Goal: Task Accomplishment & Management: Manage account settings

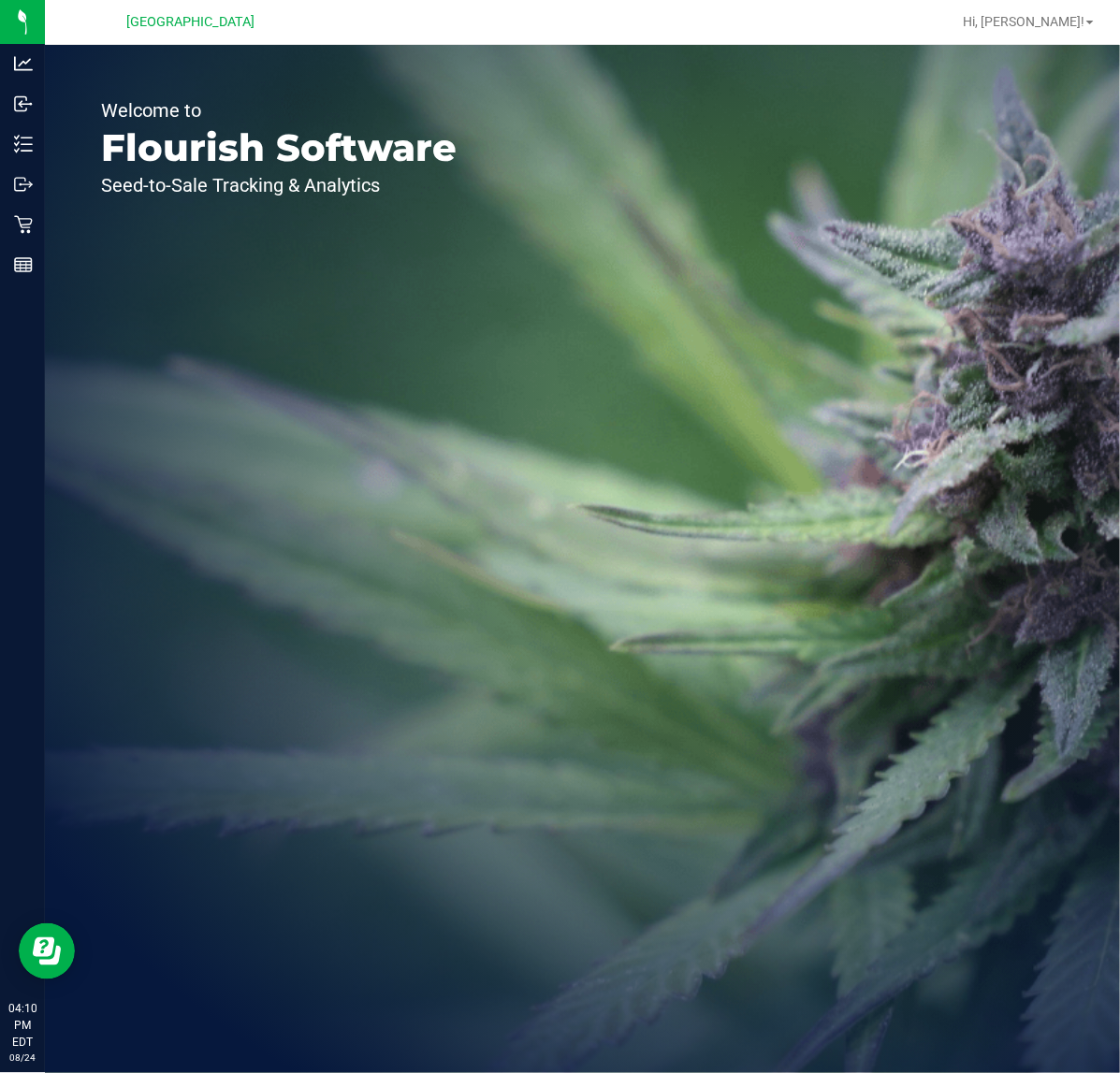
drag, startPoint x: 503, startPoint y: 217, endPoint x: 503, endPoint y: 185, distance: 32.0
click at [503, 217] on div "Welcome to Flourish Software Seed-to-Sale Tracking & Analytics" at bounding box center [279, 559] width 468 height 1028
click at [1067, 20] on span "Hi, [PERSON_NAME]!" at bounding box center [1023, 20] width 122 height 15
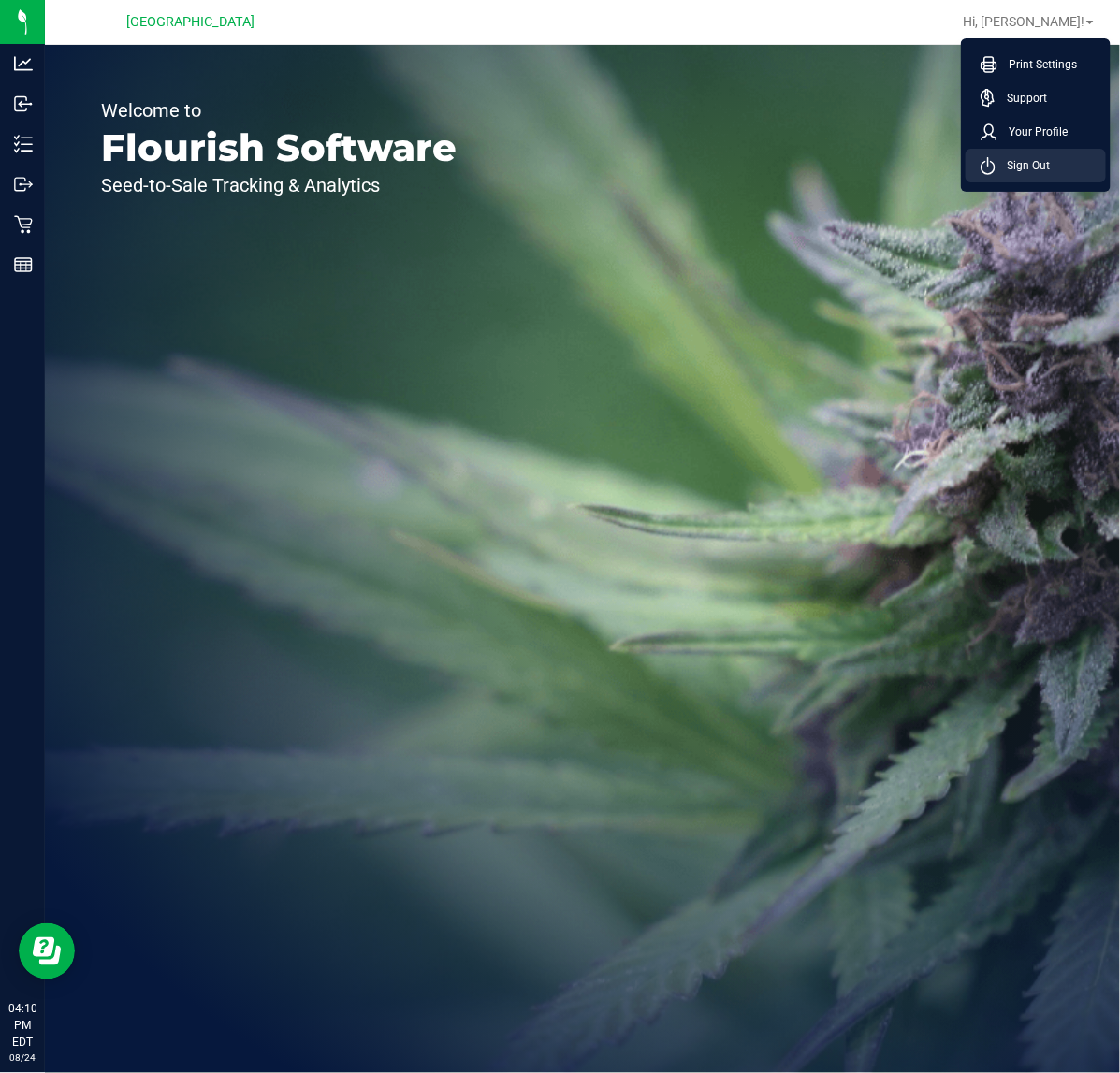
click at [1029, 173] on span "Sign Out" at bounding box center [1023, 165] width 55 height 19
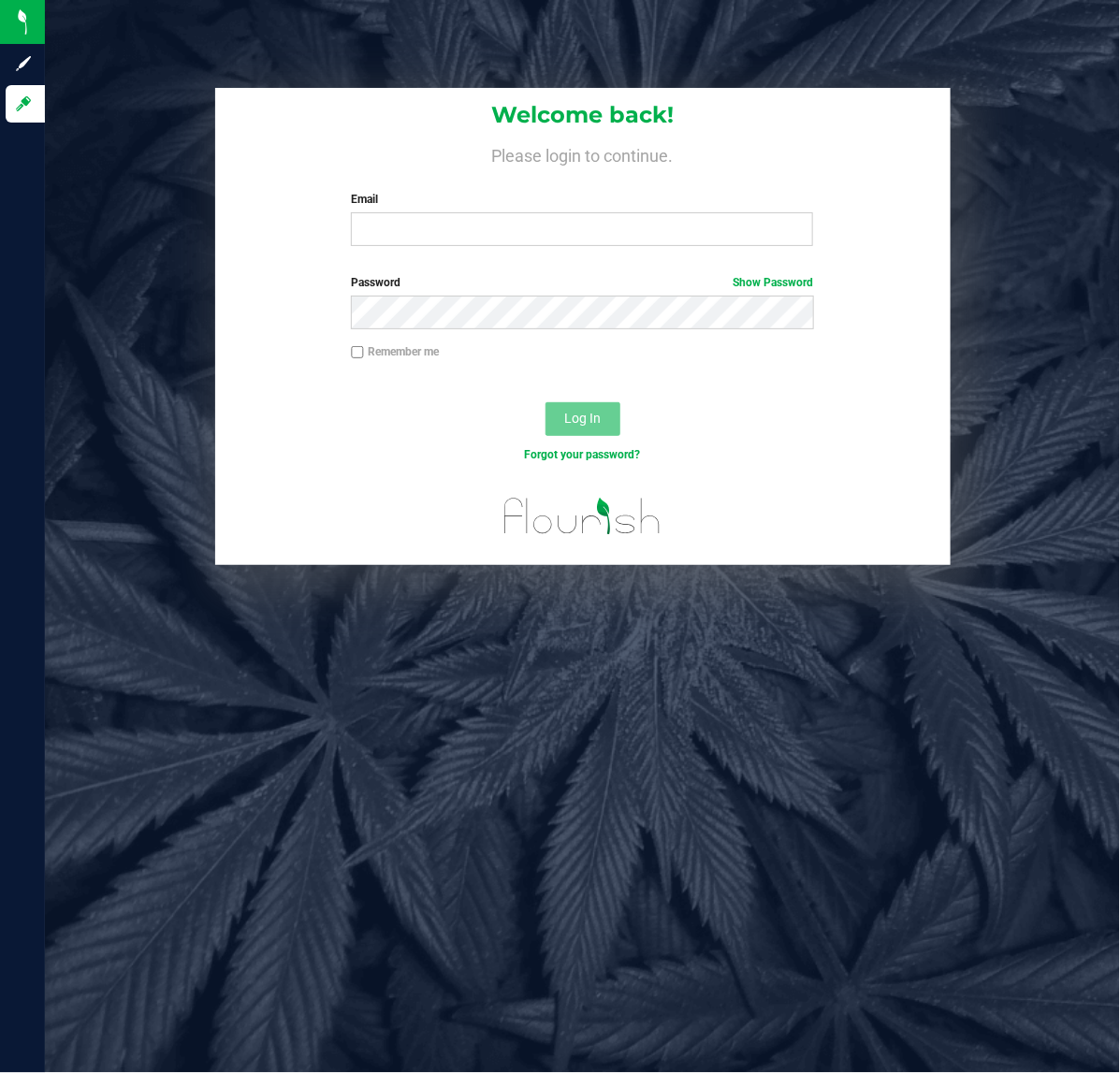
click at [554, 250] on div "Welcome back! Please login to continue. Email Required Please format your email…" at bounding box center [583, 174] width 736 height 173
click at [531, 217] on input "Email" at bounding box center [582, 229] width 462 height 34
type input "[EMAIL_ADDRESS][DOMAIN_NAME]"
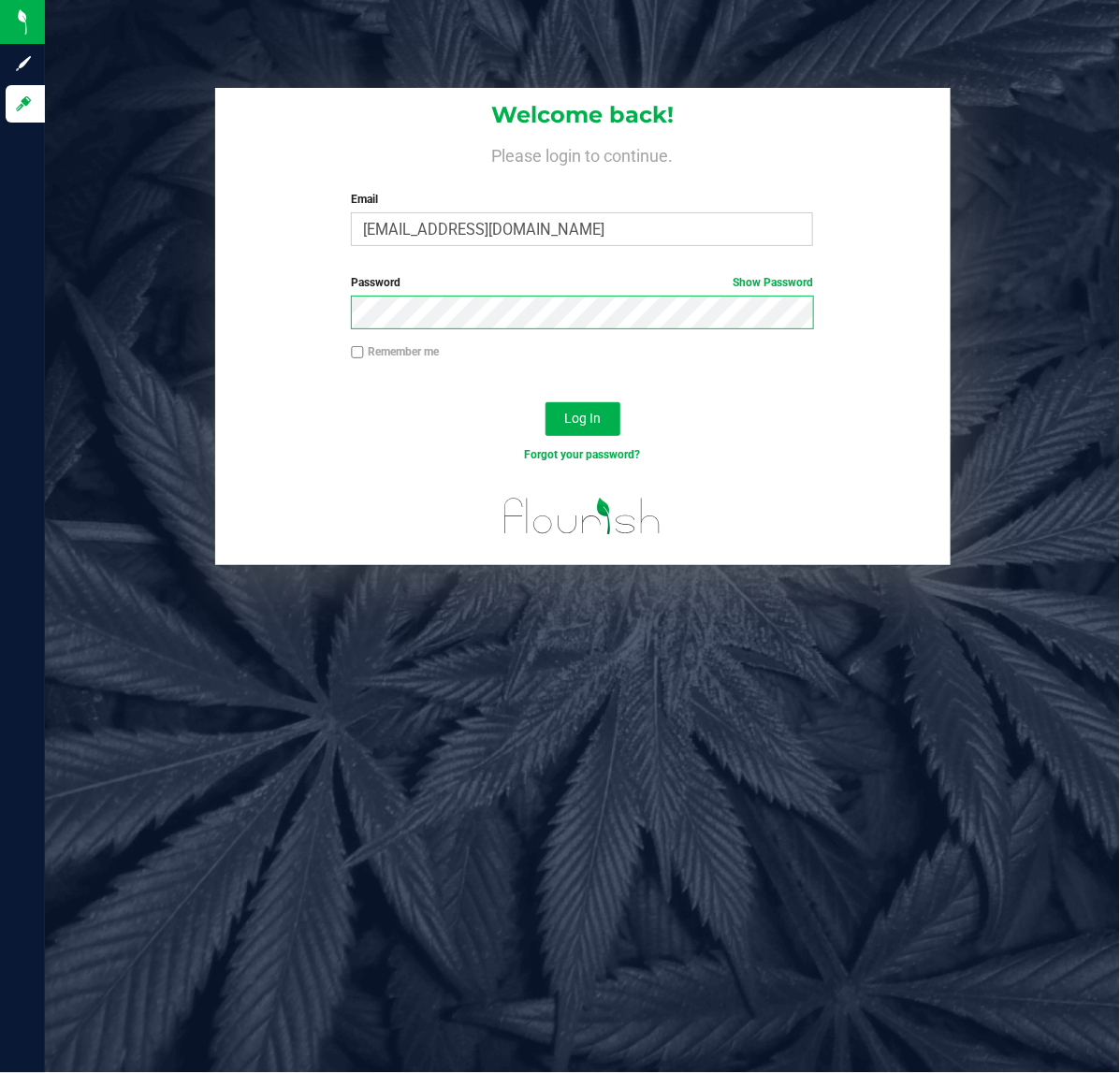
click at [545, 403] on button "Log In" at bounding box center [582, 419] width 75 height 34
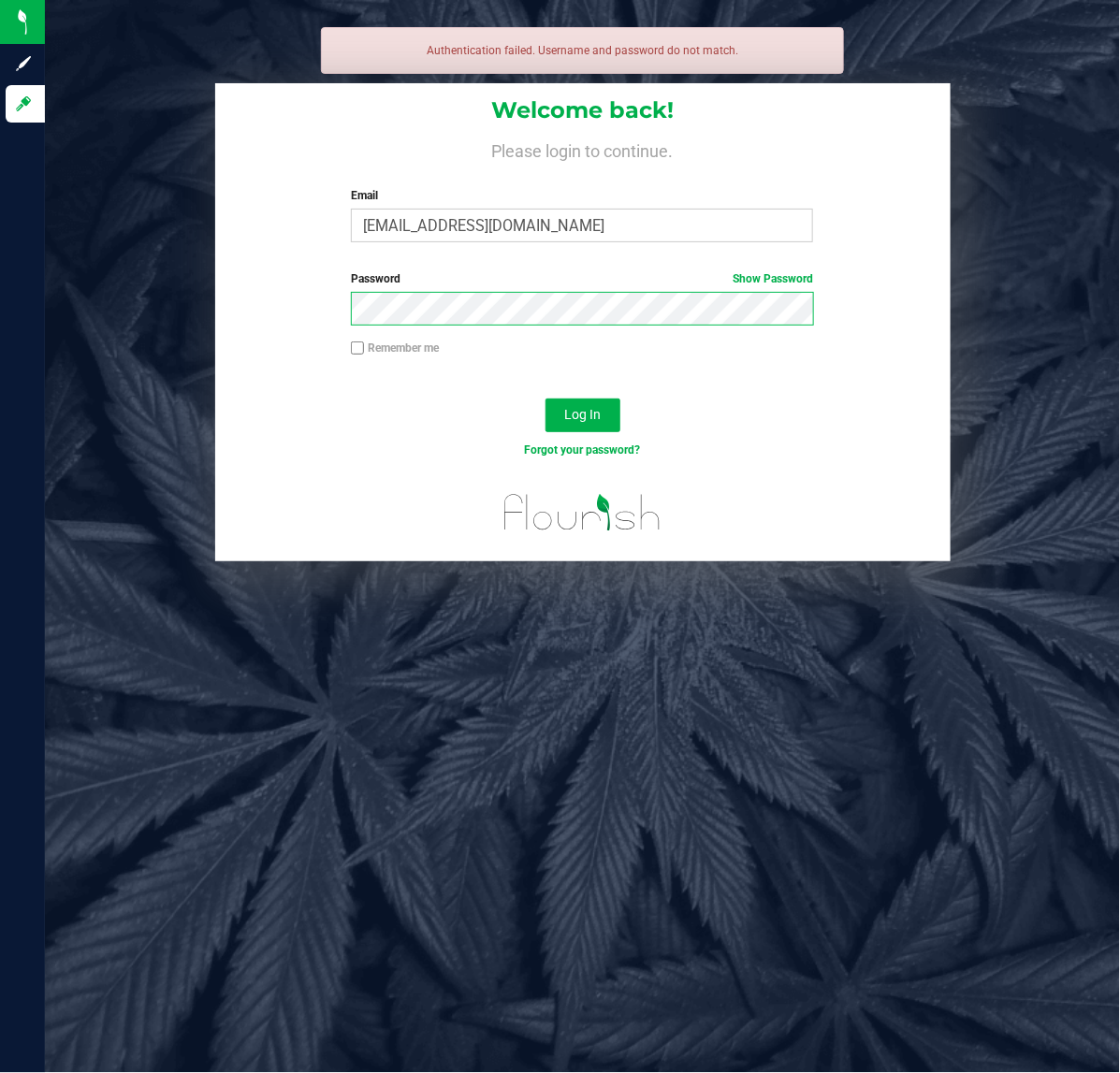
click at [545, 399] on button "Log In" at bounding box center [582, 416] width 75 height 34
